Goal: Navigation & Orientation: Go to known website

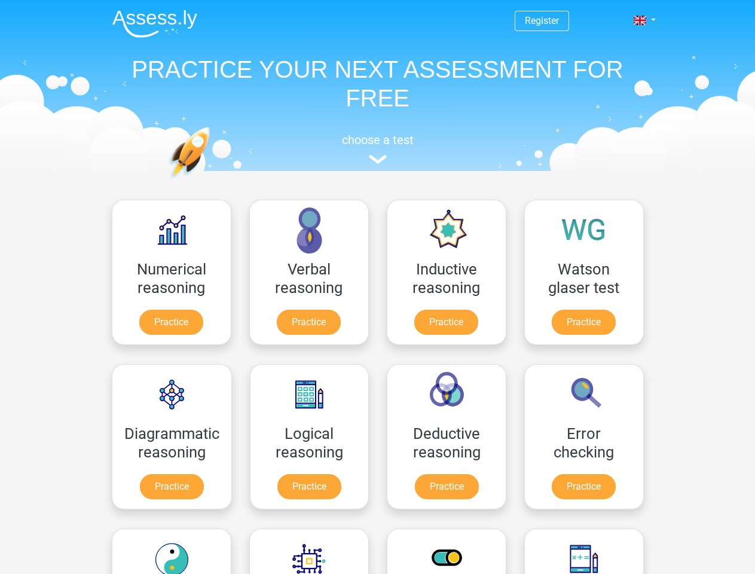
click at [641, 20] on span at bounding box center [639, 21] width 13 height 10
